Goal: Information Seeking & Learning: Learn about a topic

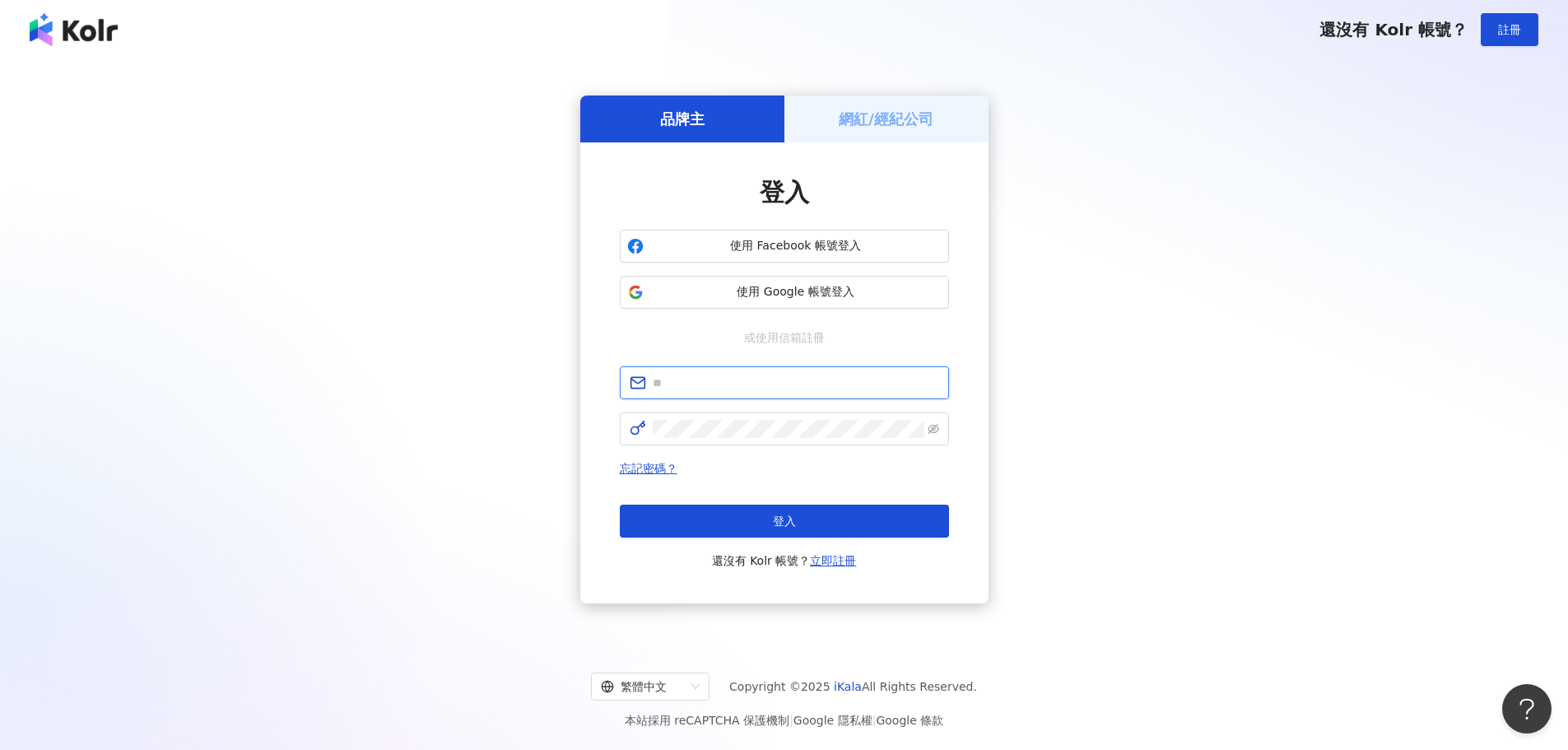
type input "**********"
click at [423, 79] on div "**********" at bounding box center [784, 349] width 1529 height 554
click at [423, 79] on span "忘記密碼？" at bounding box center [784, 468] width 329 height 20
click at [423, 79] on button "登入" at bounding box center [784, 521] width 329 height 33
type input "**********"
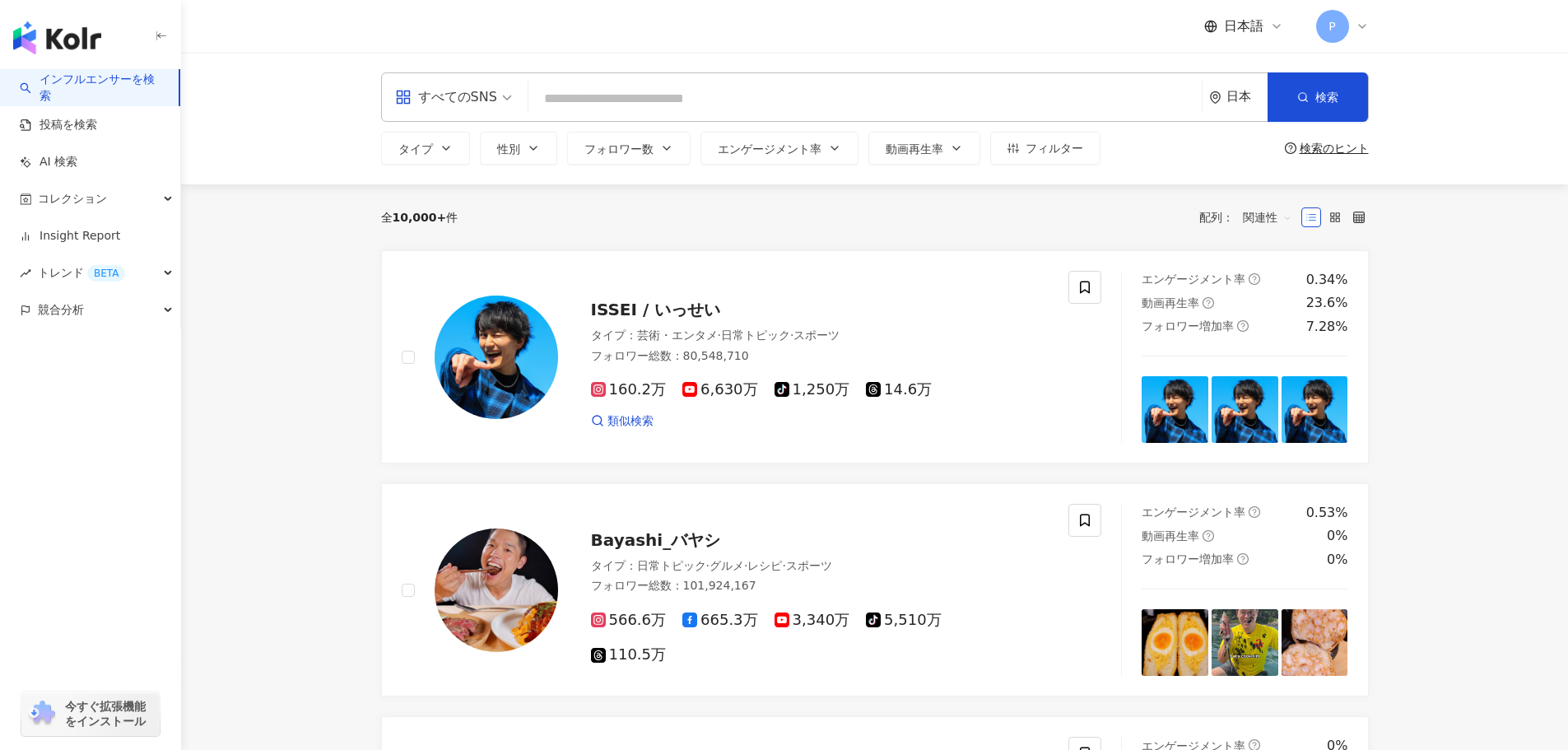
click at [423, 79] on input "search" at bounding box center [865, 99] width 660 height 31
click at [423, 79] on div "すべてのSNS" at bounding box center [446, 97] width 102 height 26
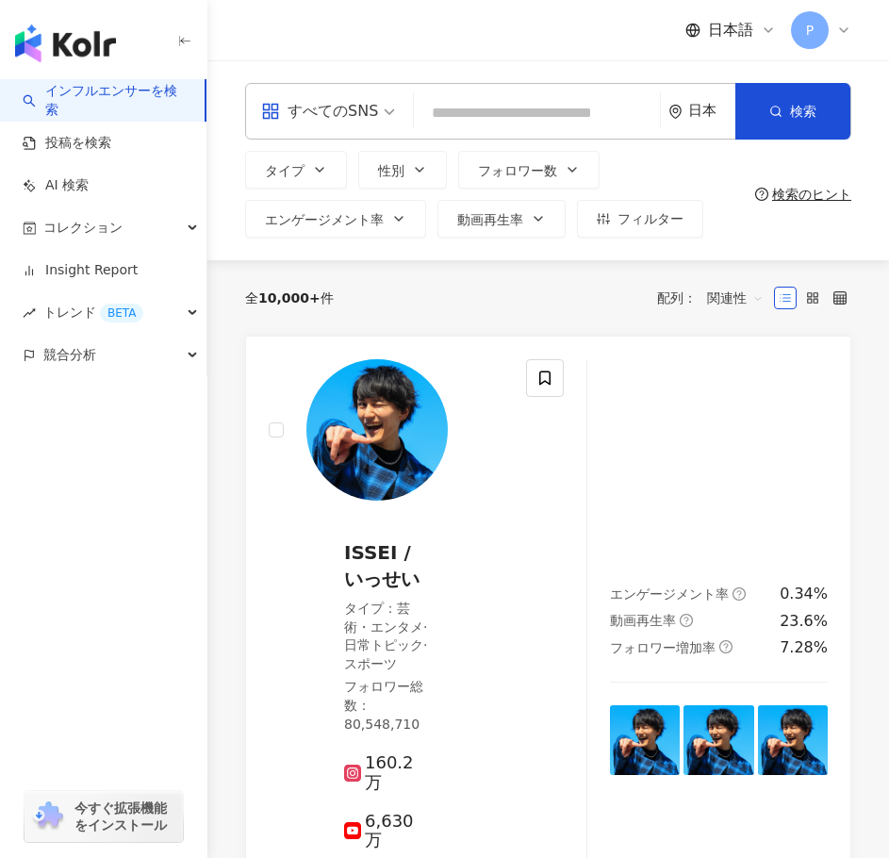
click at [337, 91] on div "すべてのSNS" at bounding box center [319, 111] width 117 height 30
click at [462, 91] on div "全 10,000+ 件 配列： 関連性" at bounding box center [548, 297] width 606 height 75
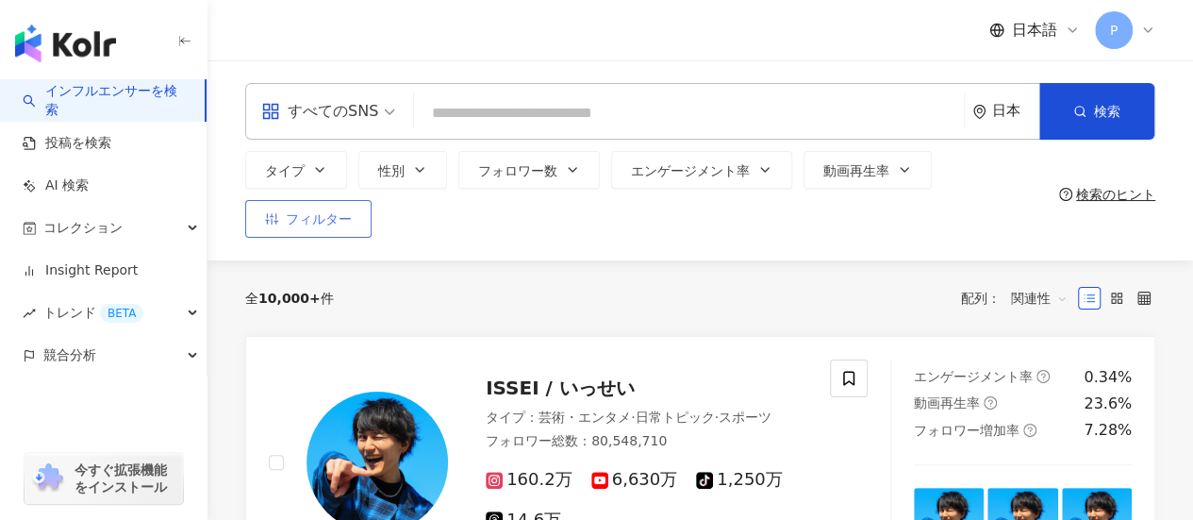
click at [330, 91] on span "フィルター" at bounding box center [319, 218] width 66 height 15
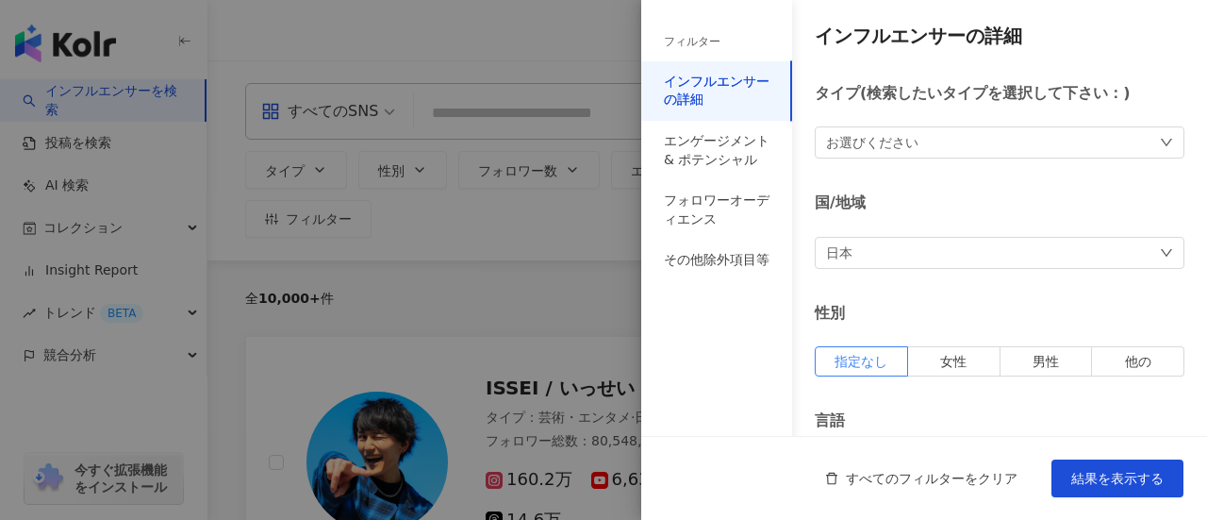
click at [484, 91] on div "お選びください" at bounding box center [1000, 142] width 370 height 32
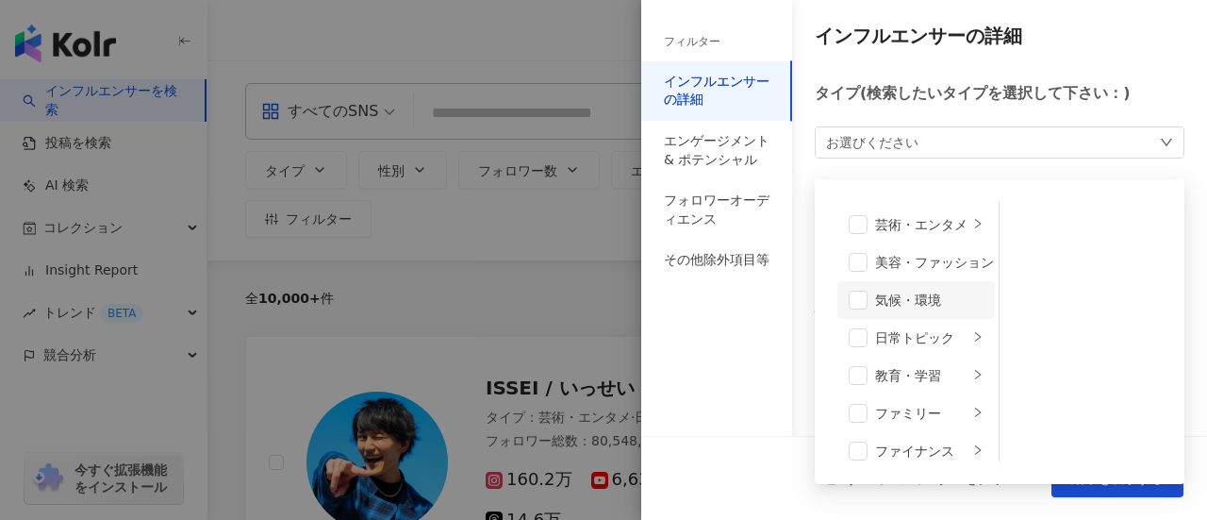
click at [484, 91] on div "気候・環境" at bounding box center [929, 299] width 108 height 21
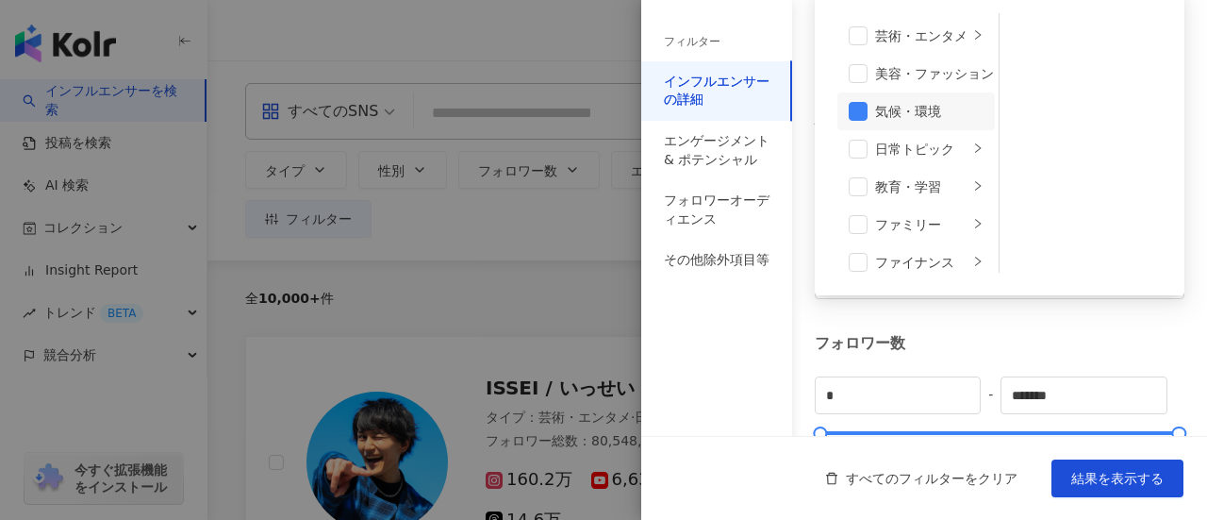
scroll to position [189, 0]
click at [484, 91] on div "気候・環境" at bounding box center [929, 111] width 108 height 21
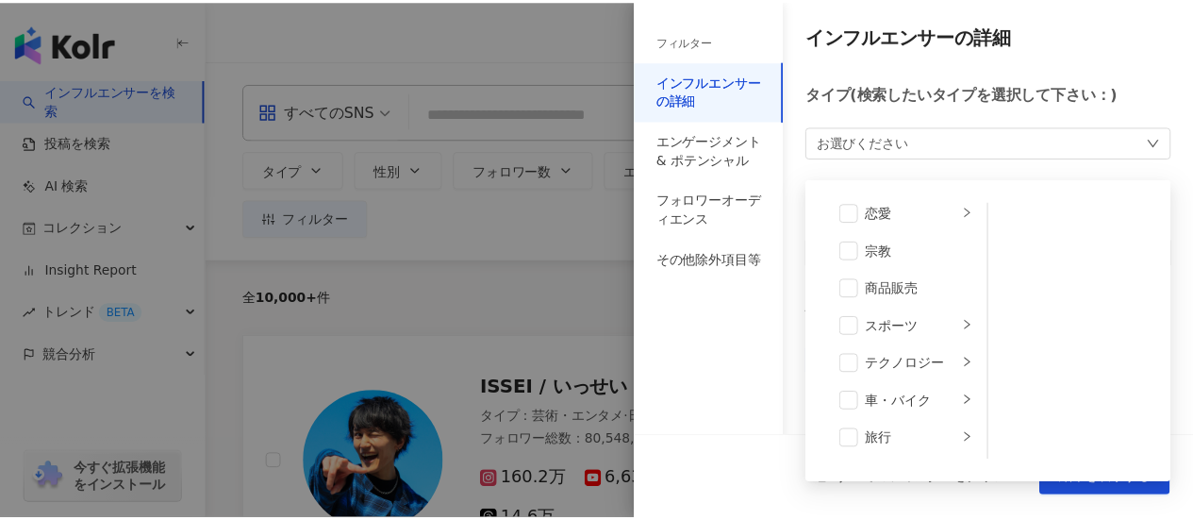
scroll to position [653, 0]
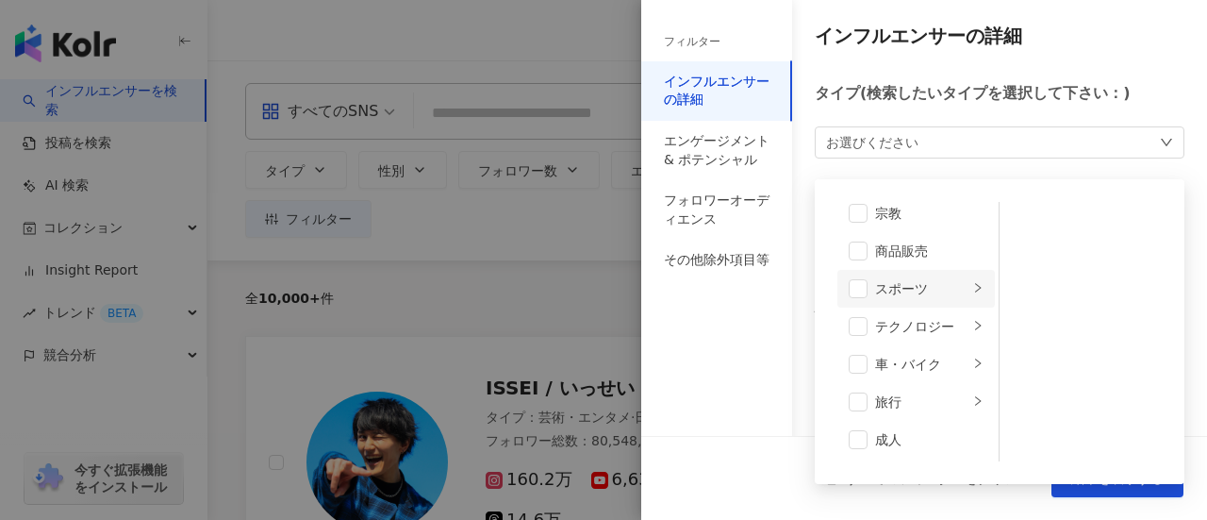
click at [484, 91] on div "スポーツ" at bounding box center [921, 288] width 93 height 21
click at [484, 91] on span at bounding box center [1024, 262] width 19 height 19
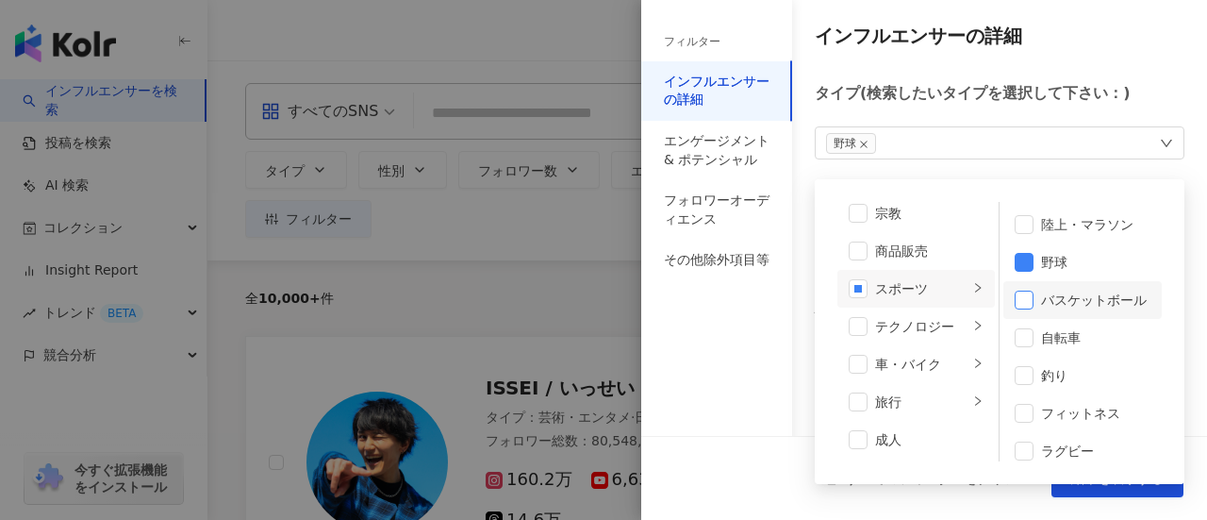
click at [484, 91] on span at bounding box center [1024, 299] width 19 height 19
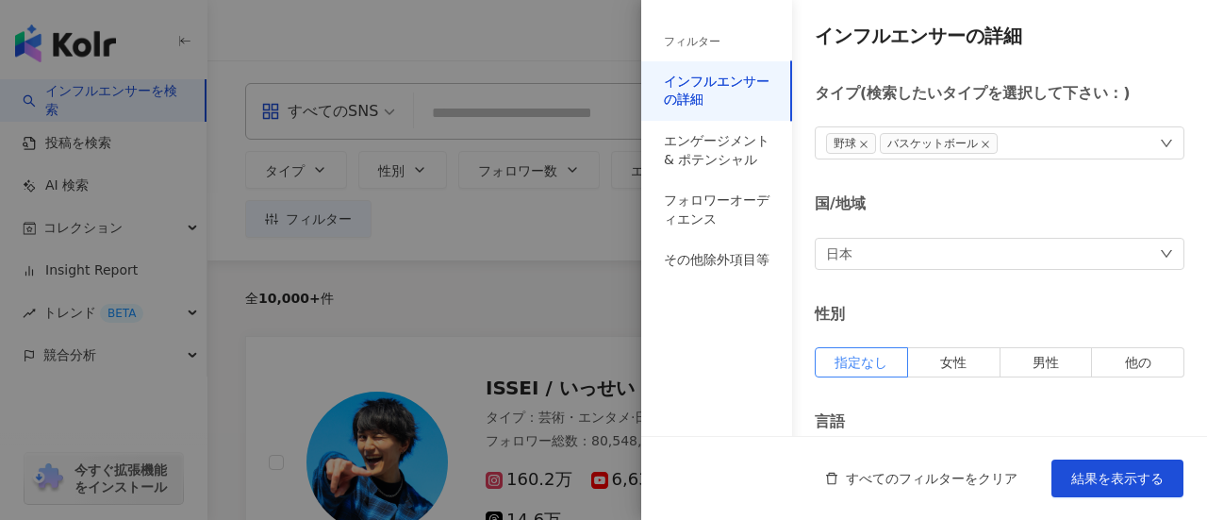
click at [484, 91] on div "すべてのフィルターをクリア 結果を表示する" at bounding box center [924, 478] width 566 height 84
click at [484, 91] on span "結果を表示する" at bounding box center [1117, 478] width 92 height 15
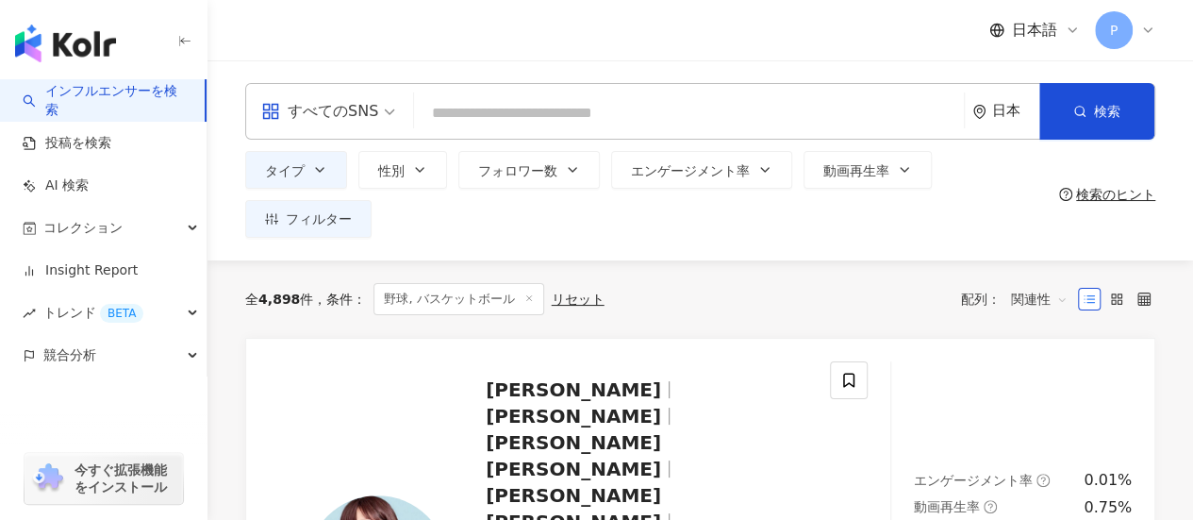
scroll to position [283, 0]
